Goal: Browse casually

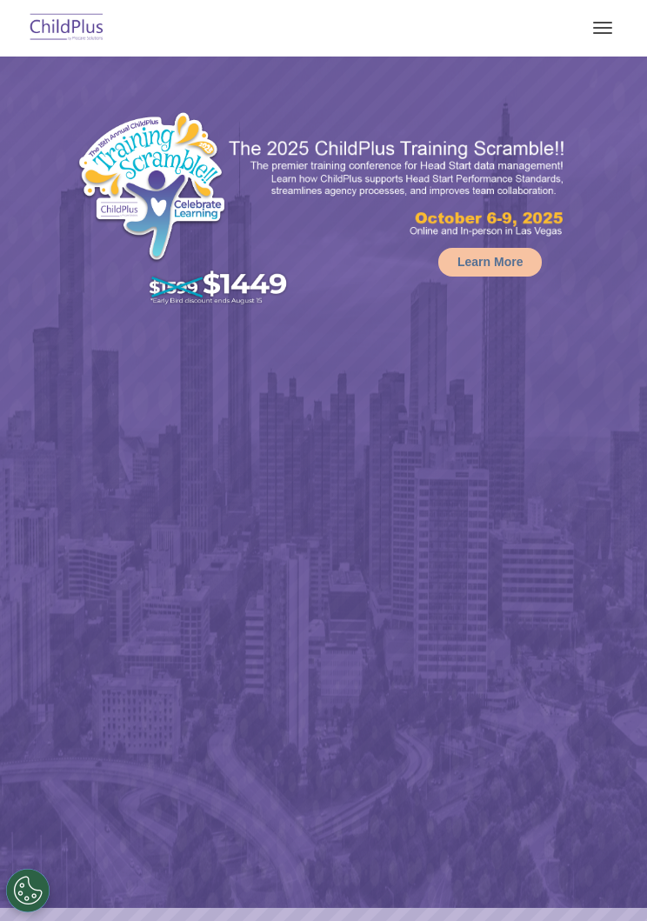
select select "MEDIUM"
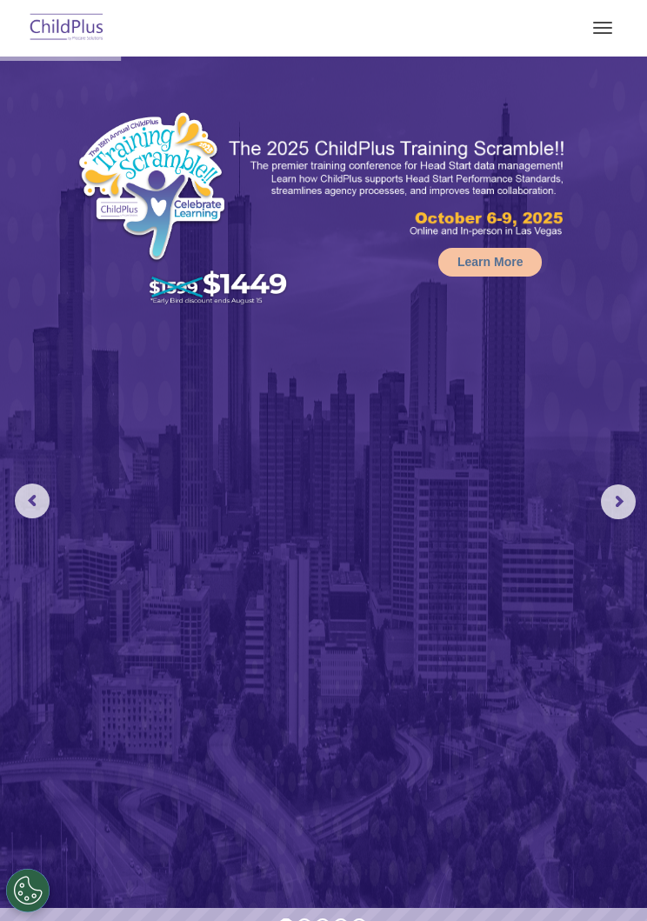
click at [83, 23] on img at bounding box center [67, 28] width 82 height 41
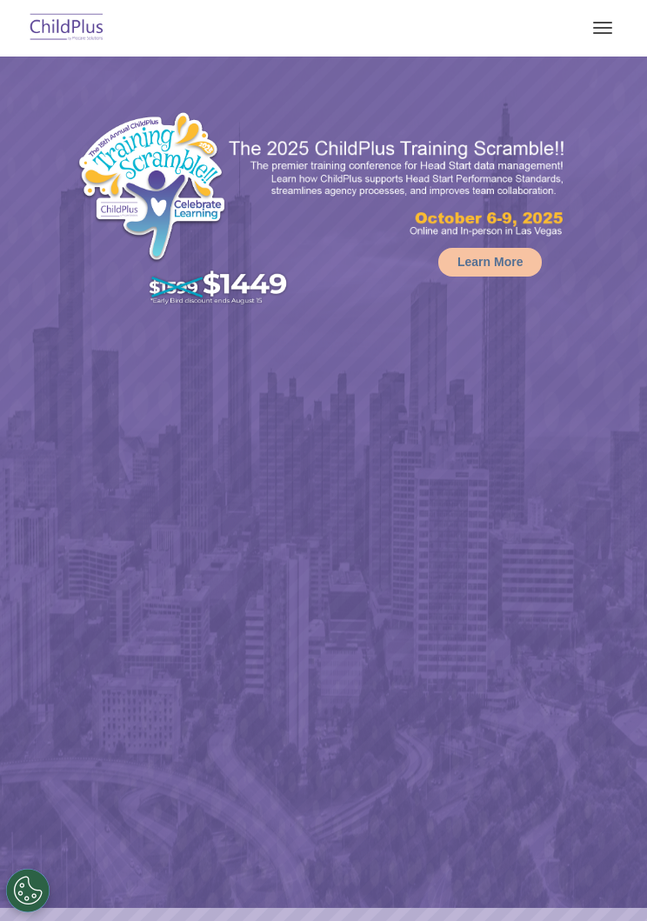
select select "MEDIUM"
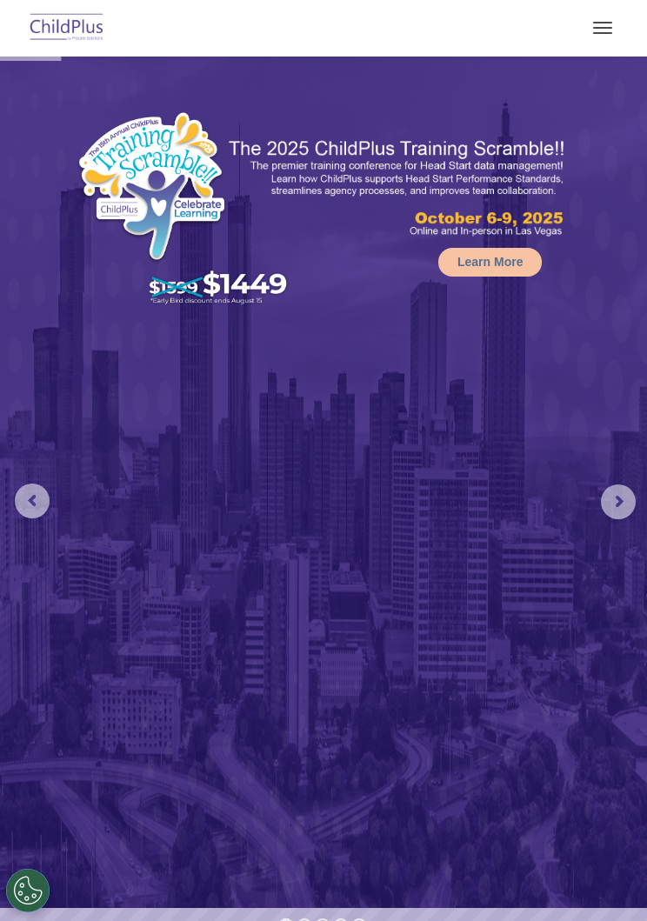
click at [602, 30] on button "button" at bounding box center [603, 28] width 37 height 28
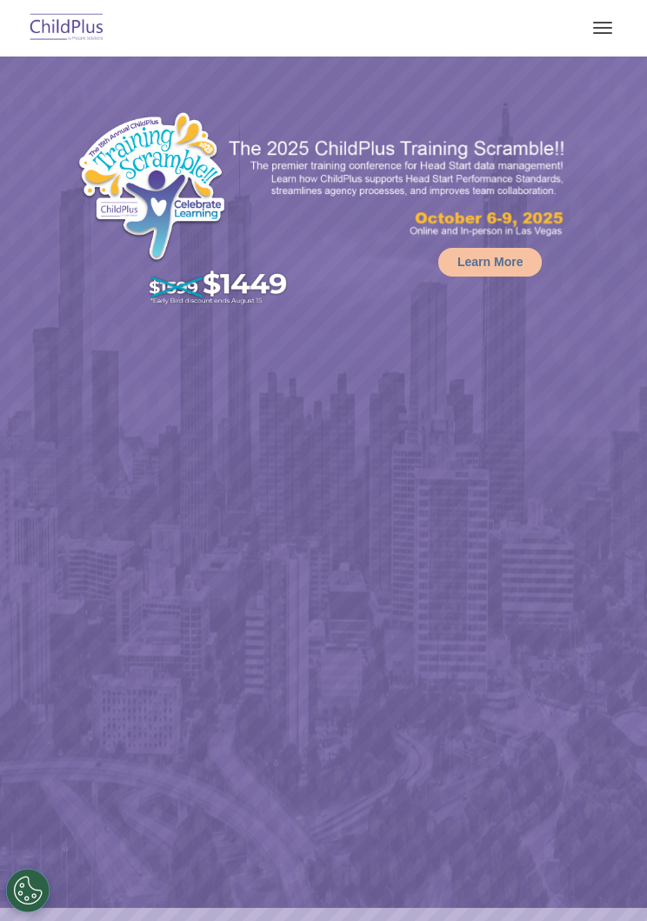
select select "MEDIUM"
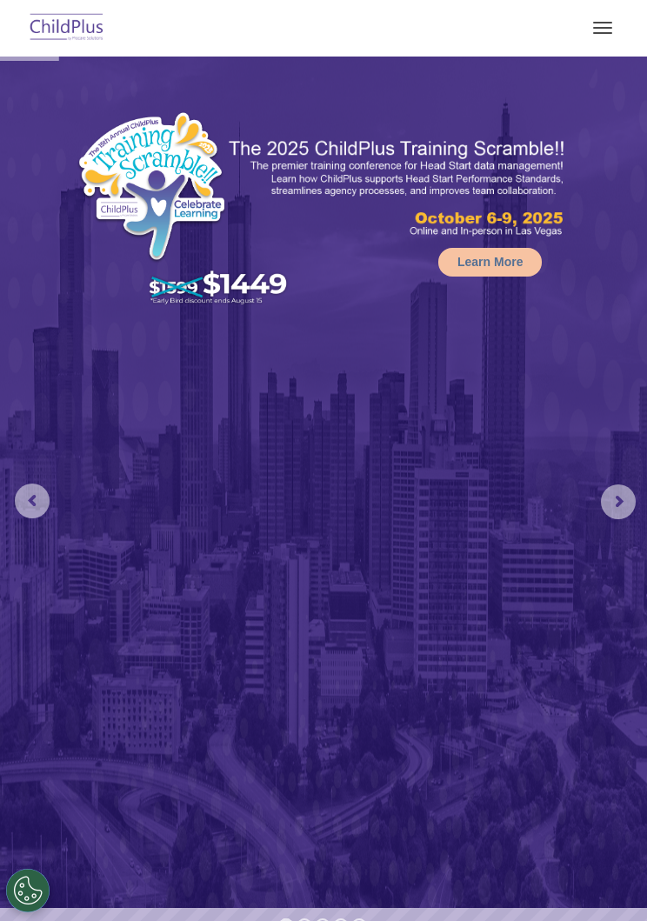
click at [593, 36] on button "button" at bounding box center [603, 28] width 37 height 28
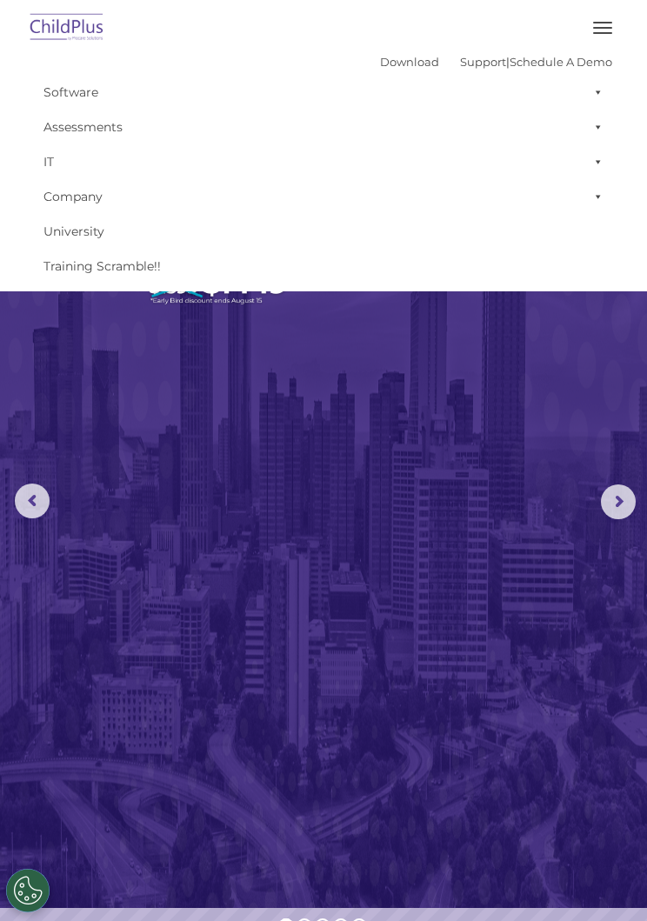
click at [543, 786] on img at bounding box center [323, 483] width 647 height 852
